Goal: Task Accomplishment & Management: Use online tool/utility

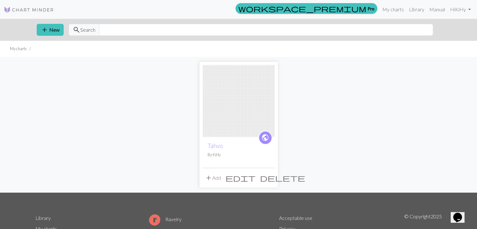
click at [234, 111] on img at bounding box center [239, 101] width 72 height 72
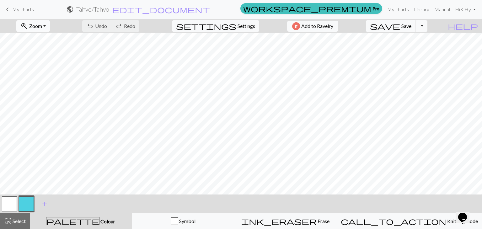
click at [50, 27] on button "zoom_in Zoom Zoom" at bounding box center [33, 26] width 34 height 12
click at [40, 73] on button "50%" at bounding box center [42, 75] width 50 height 10
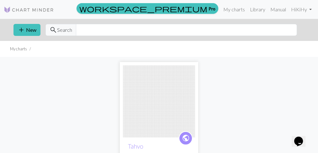
click at [162, 111] on img at bounding box center [159, 101] width 72 height 72
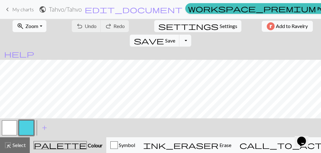
click at [40, 26] on button "zoom_in Zoom Zoom" at bounding box center [30, 26] width 34 height 12
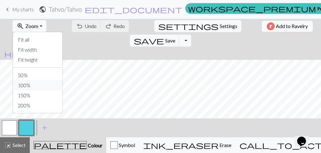
click at [22, 83] on button "100%" at bounding box center [38, 85] width 50 height 10
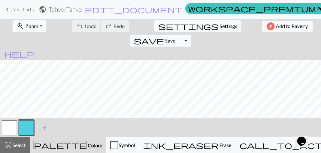
click at [38, 27] on button "zoom_in Zoom Zoom" at bounding box center [30, 26] width 34 height 12
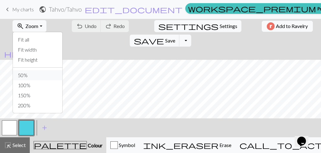
click at [22, 74] on button "50%" at bounding box center [38, 75] width 50 height 10
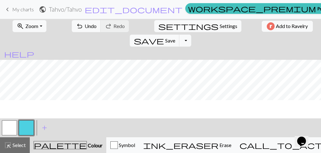
scroll to position [80, 0]
click at [9, 125] on button "button" at bounding box center [9, 127] width 15 height 15
click at [22, 128] on button "button" at bounding box center [26, 127] width 15 height 15
click at [6, 133] on button "button" at bounding box center [9, 127] width 15 height 15
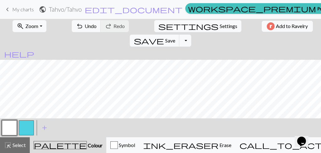
scroll to position [48, 0]
click at [24, 124] on button "button" at bounding box center [26, 127] width 15 height 15
click at [39, 27] on button "zoom_in Zoom Zoom" at bounding box center [30, 26] width 34 height 12
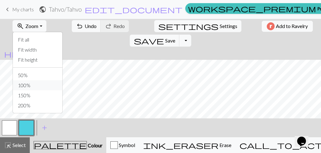
click at [26, 83] on button "100%" at bounding box center [38, 85] width 50 height 10
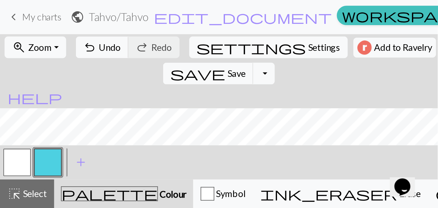
scroll to position [178, 87]
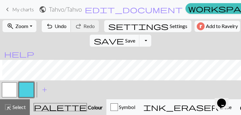
click at [59, 24] on span "Undo" at bounding box center [61, 26] width 12 height 6
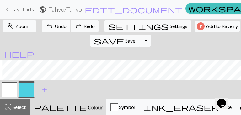
click at [59, 24] on span "Undo" at bounding box center [61, 26] width 12 height 6
click at [8, 11] on span "keyboard_arrow_left" at bounding box center [8, 9] width 8 height 9
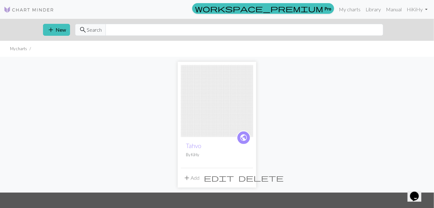
click at [229, 104] on img at bounding box center [217, 101] width 72 height 72
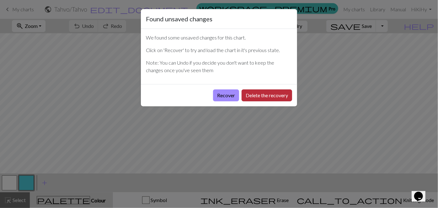
click at [262, 95] on button "Delete the recovery" at bounding box center [267, 95] width 51 height 12
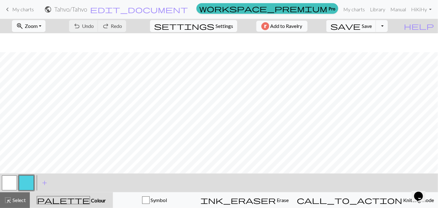
scroll to position [266, 0]
click at [46, 25] on button "zoom_in Zoom Zoom" at bounding box center [29, 26] width 34 height 12
click at [34, 76] on button "50%" at bounding box center [37, 75] width 50 height 10
click at [46, 25] on button "zoom_in Zoom Zoom" at bounding box center [29, 26] width 34 height 12
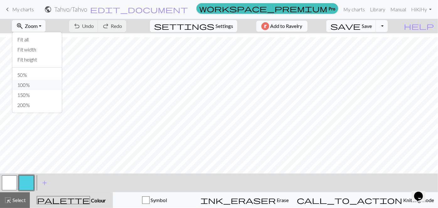
click at [34, 88] on button "100%" at bounding box center [37, 85] width 50 height 10
click at [81, 26] on span "undo" at bounding box center [77, 26] width 8 height 9
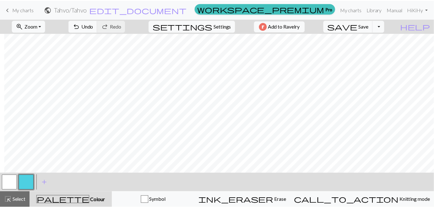
scroll to position [0, 201]
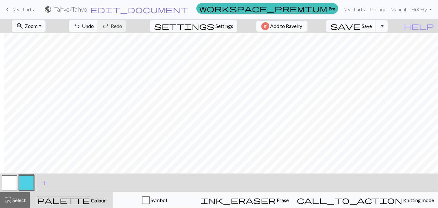
click at [188, 9] on span "edit_document" at bounding box center [139, 9] width 98 height 9
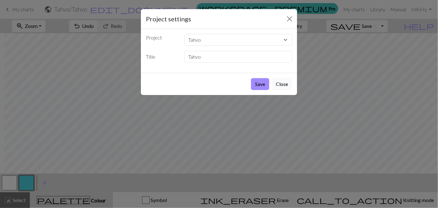
click at [280, 85] on button "Close" at bounding box center [282, 84] width 20 height 12
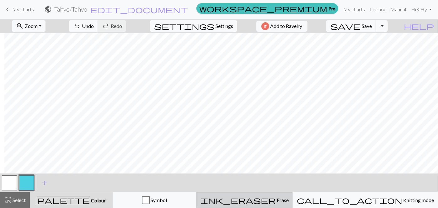
click at [272, 197] on div "ink_eraser Erase Erase" at bounding box center [245, 201] width 88 height 8
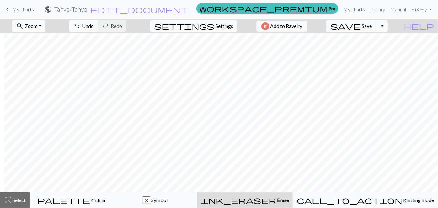
click at [14, 11] on span "My charts" at bounding box center [23, 9] width 22 height 6
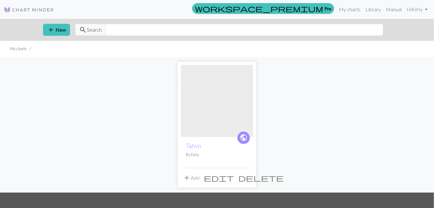
click at [248, 177] on span "delete" at bounding box center [260, 178] width 45 height 9
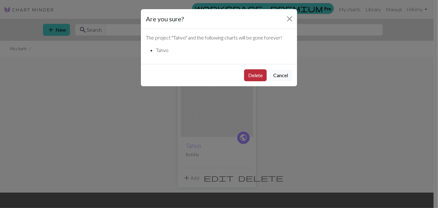
click at [258, 76] on button "Delete" at bounding box center [255, 75] width 23 height 12
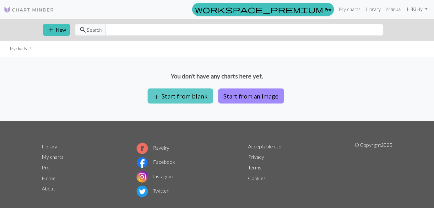
click at [181, 99] on button "add Start from blank" at bounding box center [181, 96] width 66 height 15
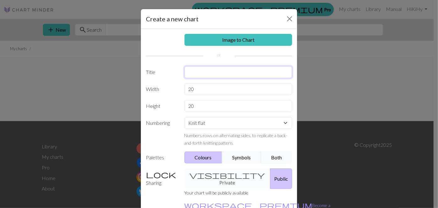
click at [208, 71] on input "text" at bounding box center [239, 72] width 108 height 12
type input "Tahvo-sukat"
drag, startPoint x: 194, startPoint y: 89, endPoint x: 177, endPoint y: 89, distance: 17.0
click at [177, 89] on div "Width 20" at bounding box center [219, 89] width 154 height 12
type input "72"
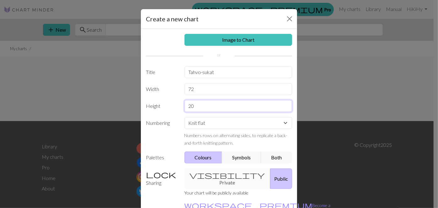
drag, startPoint x: 194, startPoint y: 104, endPoint x: 177, endPoint y: 105, distance: 17.0
click at [177, 105] on div "Height 20" at bounding box center [219, 106] width 154 height 12
type input "7"
type input "80"
click at [204, 124] on select "Knit flat Knit in the round Lace knitting Cross stitch" at bounding box center [239, 123] width 108 height 12
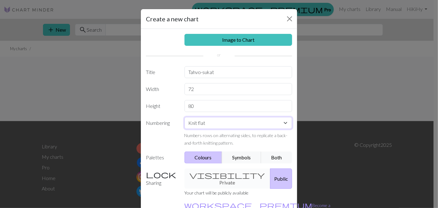
click at [204, 124] on select "Knit flat Knit in the round Lace knitting Cross stitch" at bounding box center [239, 123] width 108 height 12
click at [206, 177] on div "visibility Private Public" at bounding box center [239, 179] width 116 height 20
click at [276, 174] on button "Public" at bounding box center [281, 179] width 22 height 20
click at [270, 176] on button "Public" at bounding box center [281, 179] width 22 height 20
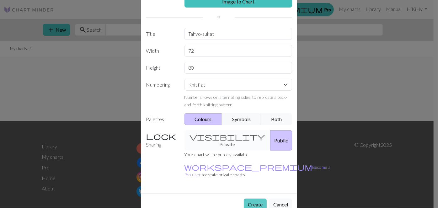
click at [256, 199] on button "Create" at bounding box center [255, 205] width 23 height 12
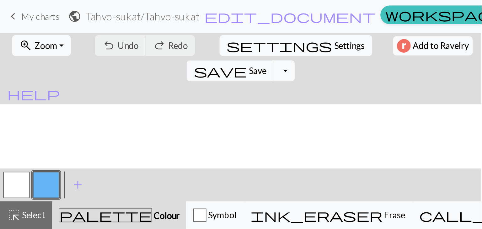
scroll to position [145, 0]
click at [34, 27] on button "zoom_in Zoom Zoom" at bounding box center [24, 26] width 34 height 12
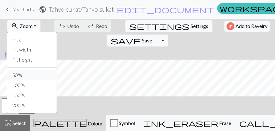
click at [16, 73] on button "50%" at bounding box center [32, 75] width 50 height 10
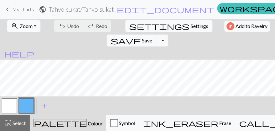
click at [36, 26] on button "zoom_in Zoom Zoom" at bounding box center [24, 26] width 34 height 12
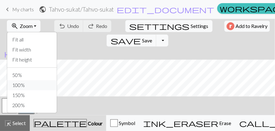
click at [17, 85] on button "100%" at bounding box center [32, 85] width 50 height 10
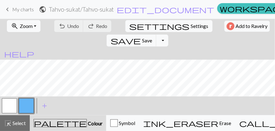
click at [7, 8] on span "keyboard_arrow_left" at bounding box center [8, 9] width 8 height 9
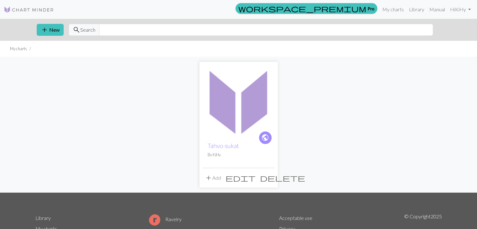
click at [255, 176] on span "edit" at bounding box center [241, 178] width 30 height 9
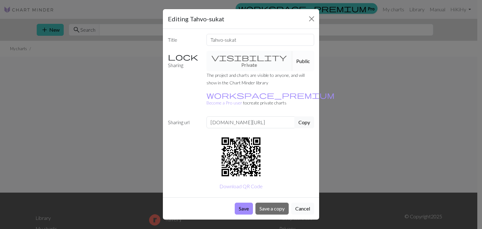
click at [303, 203] on button "Cancel" at bounding box center [302, 209] width 23 height 12
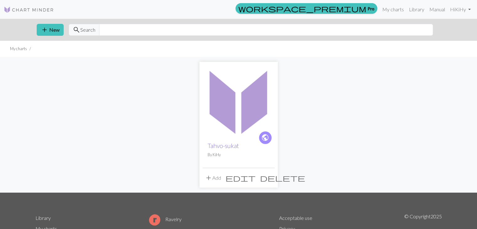
click at [219, 148] on link "Tahvo-sukat" at bounding box center [223, 145] width 31 height 7
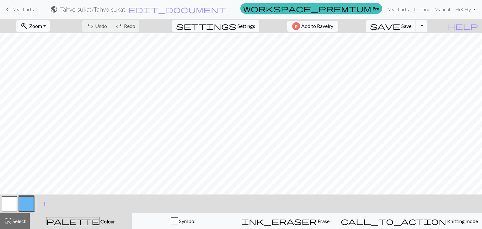
scroll to position [300, 0]
click at [319, 208] on button "ink_eraser Erase Erase" at bounding box center [285, 221] width 103 height 16
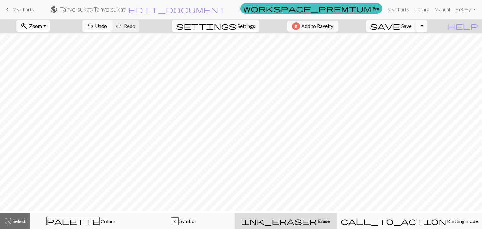
scroll to position [83, 0]
click at [107, 28] on span "Undo" at bounding box center [101, 26] width 12 height 6
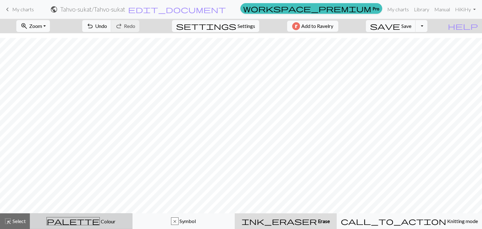
click at [85, 208] on div "palette Colour Colour" at bounding box center [81, 221] width 94 height 8
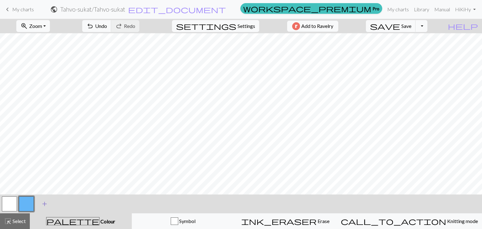
click at [44, 201] on span "add" at bounding box center [45, 204] width 8 height 9
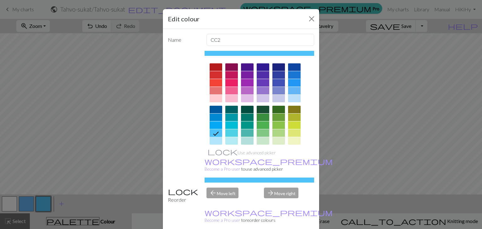
click at [213, 130] on icon at bounding box center [216, 134] width 8 height 8
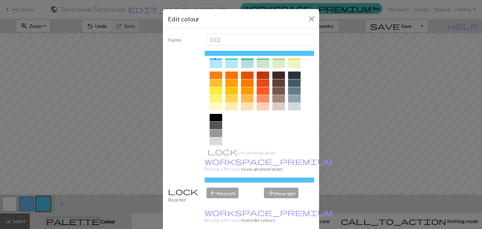
click at [215, 133] on div at bounding box center [216, 134] width 13 height 8
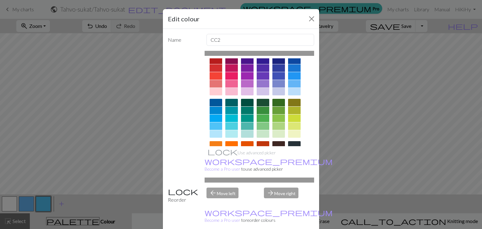
scroll to position [0, 0]
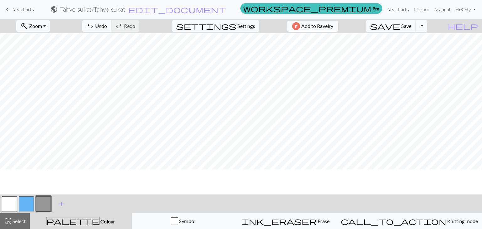
scroll to position [311, 0]
click at [9, 205] on button "button" at bounding box center [9, 204] width 15 height 15
click at [46, 202] on button "button" at bounding box center [43, 204] width 15 height 15
click at [8, 205] on button "button" at bounding box center [9, 204] width 15 height 15
click at [43, 202] on button "button" at bounding box center [43, 204] width 15 height 15
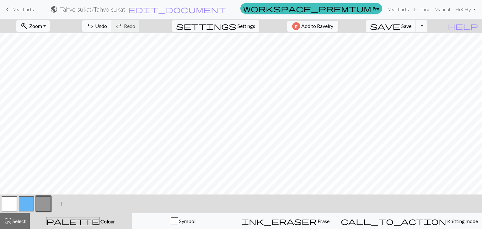
click at [6, 208] on button "button" at bounding box center [9, 204] width 15 height 15
click at [43, 204] on button "button" at bounding box center [43, 204] width 15 height 15
click at [107, 25] on span "Undo" at bounding box center [101, 26] width 12 height 6
click at [107, 27] on span "Undo" at bounding box center [101, 26] width 12 height 6
click at [43, 208] on button "button" at bounding box center [43, 204] width 15 height 15
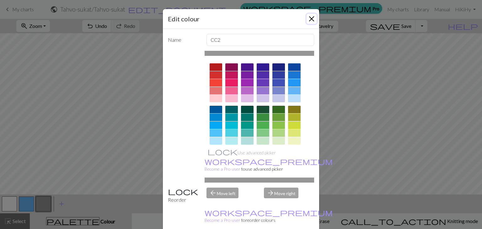
click at [310, 18] on button "Close" at bounding box center [312, 19] width 10 height 10
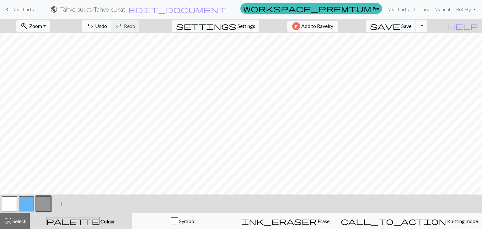
click at [11, 206] on button "button" at bounding box center [9, 204] width 15 height 15
click at [37, 202] on button "button" at bounding box center [43, 204] width 15 height 15
click at [9, 206] on button "button" at bounding box center [9, 204] width 15 height 15
click at [42, 208] on button "button" at bounding box center [43, 204] width 15 height 15
click at [8, 207] on button "button" at bounding box center [9, 204] width 15 height 15
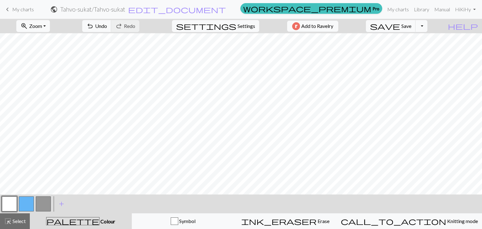
click at [38, 205] on button "button" at bounding box center [43, 204] width 15 height 15
click at [8, 204] on button "button" at bounding box center [9, 204] width 15 height 15
click at [48, 208] on button "button" at bounding box center [43, 204] width 15 height 15
click at [7, 198] on button "button" at bounding box center [9, 204] width 15 height 15
click at [39, 204] on button "button" at bounding box center [43, 204] width 15 height 15
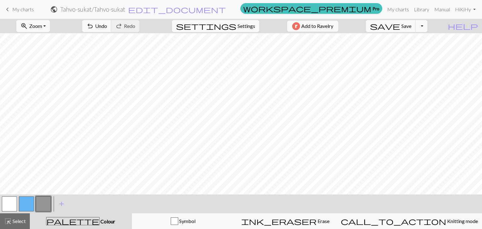
click at [6, 206] on button "button" at bounding box center [9, 204] width 15 height 15
click at [42, 202] on button "button" at bounding box center [43, 204] width 15 height 15
click at [3, 208] on button "button" at bounding box center [9, 204] width 15 height 15
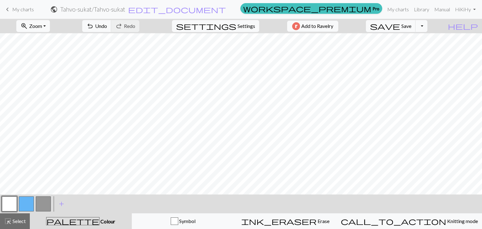
click at [41, 208] on button "button" at bounding box center [43, 204] width 15 height 15
click at [12, 208] on button "button" at bounding box center [9, 204] width 15 height 15
click at [44, 208] on button "button" at bounding box center [43, 204] width 15 height 15
click at [39, 205] on button "button" at bounding box center [43, 204] width 15 height 15
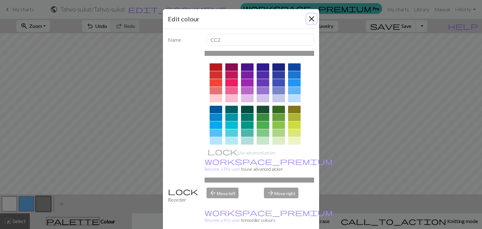
click at [310, 19] on button "Close" at bounding box center [312, 19] width 10 height 10
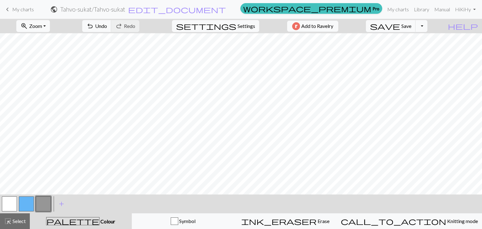
click at [11, 199] on button "button" at bounding box center [9, 204] width 15 height 15
click at [48, 203] on button "button" at bounding box center [43, 204] width 15 height 15
click at [10, 203] on button "button" at bounding box center [9, 204] width 15 height 15
click at [45, 206] on button "button" at bounding box center [43, 204] width 15 height 15
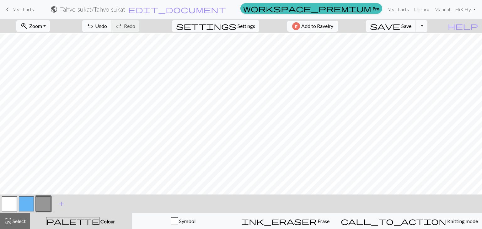
click at [10, 202] on button "button" at bounding box center [9, 204] width 15 height 15
click at [163, 89] on div "zoom_in Zoom Zoom Fit all Fit width Fit height 50% 100% 150% 200% undo Undo Und…" at bounding box center [241, 124] width 482 height 210
click at [44, 205] on button "button" at bounding box center [43, 204] width 15 height 15
click at [13, 205] on button "button" at bounding box center [9, 204] width 15 height 15
click at [42, 206] on button "button" at bounding box center [43, 204] width 15 height 15
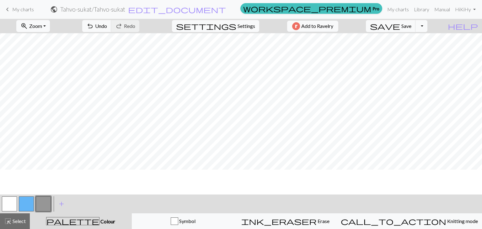
scroll to position [152, 0]
click at [8, 208] on button "button" at bounding box center [9, 204] width 15 height 15
click at [46, 201] on button "button" at bounding box center [43, 204] width 15 height 15
click at [11, 202] on button "button" at bounding box center [9, 204] width 15 height 15
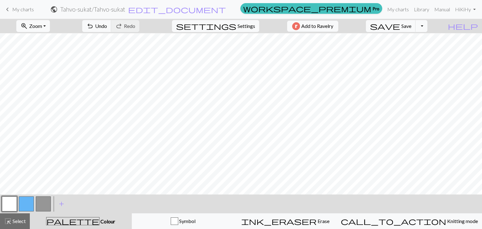
click at [49, 202] on button "button" at bounding box center [43, 204] width 15 height 15
click at [228, 99] on div "zoom_in Zoom Zoom Fit all Fit width Fit height 50% 100% 150% 200% undo Undo Und…" at bounding box center [241, 124] width 482 height 210
click at [12, 202] on button "button" at bounding box center [9, 204] width 15 height 15
click at [45, 205] on button "button" at bounding box center [43, 204] width 15 height 15
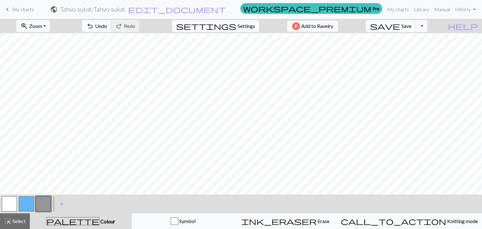
click at [8, 204] on button "button" at bounding box center [9, 204] width 15 height 15
click at [46, 208] on button "button" at bounding box center [43, 204] width 15 height 15
click at [8, 204] on button "button" at bounding box center [9, 204] width 15 height 15
click at [42, 204] on button "button" at bounding box center [43, 204] width 15 height 15
click at [9, 208] on button "button" at bounding box center [9, 204] width 15 height 15
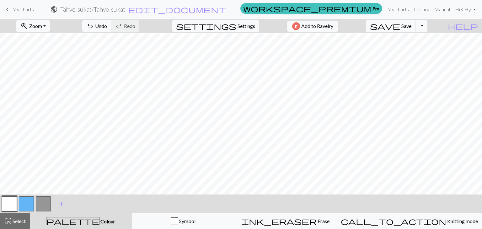
click at [41, 202] on button "button" at bounding box center [43, 204] width 15 height 15
click at [5, 204] on button "button" at bounding box center [9, 204] width 15 height 15
click at [41, 204] on button "button" at bounding box center [43, 204] width 15 height 15
click at [10, 206] on button "button" at bounding box center [9, 204] width 15 height 15
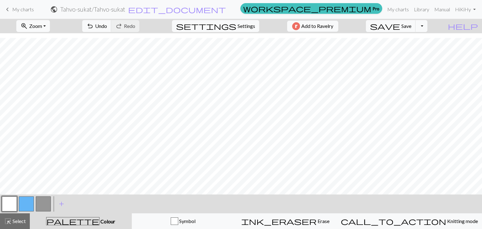
click at [46, 200] on button "button" at bounding box center [43, 204] width 15 height 15
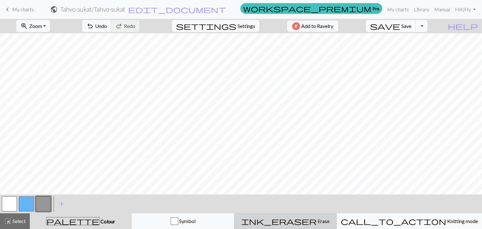
click at [317, 208] on span "Erase" at bounding box center [323, 221] width 13 height 6
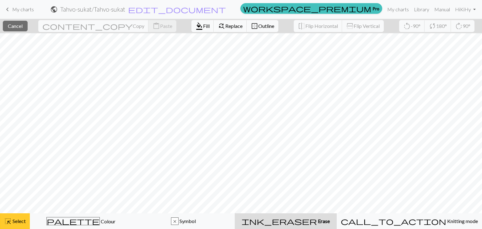
click at [11, 208] on span "highlight_alt" at bounding box center [8, 221] width 8 height 9
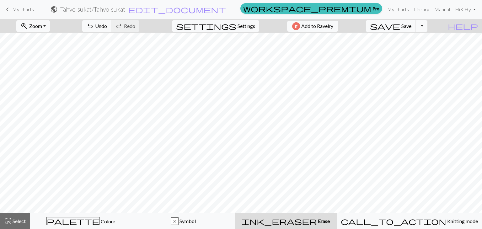
click at [326, 208] on div "ink_eraser Erase Erase" at bounding box center [286, 222] width 94 height 8
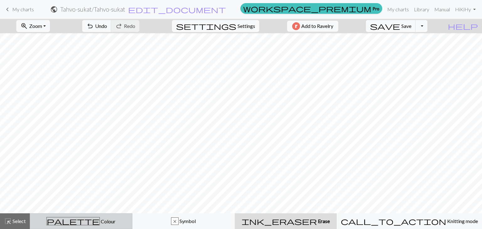
click at [82, 208] on button "palette Colour Colour" at bounding box center [81, 221] width 103 height 16
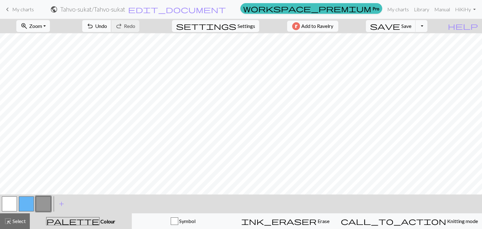
click at [107, 29] on span "Undo" at bounding box center [101, 26] width 12 height 6
click at [6, 9] on span "keyboard_arrow_left" at bounding box center [8, 9] width 8 height 9
